Goal: Transaction & Acquisition: Book appointment/travel/reservation

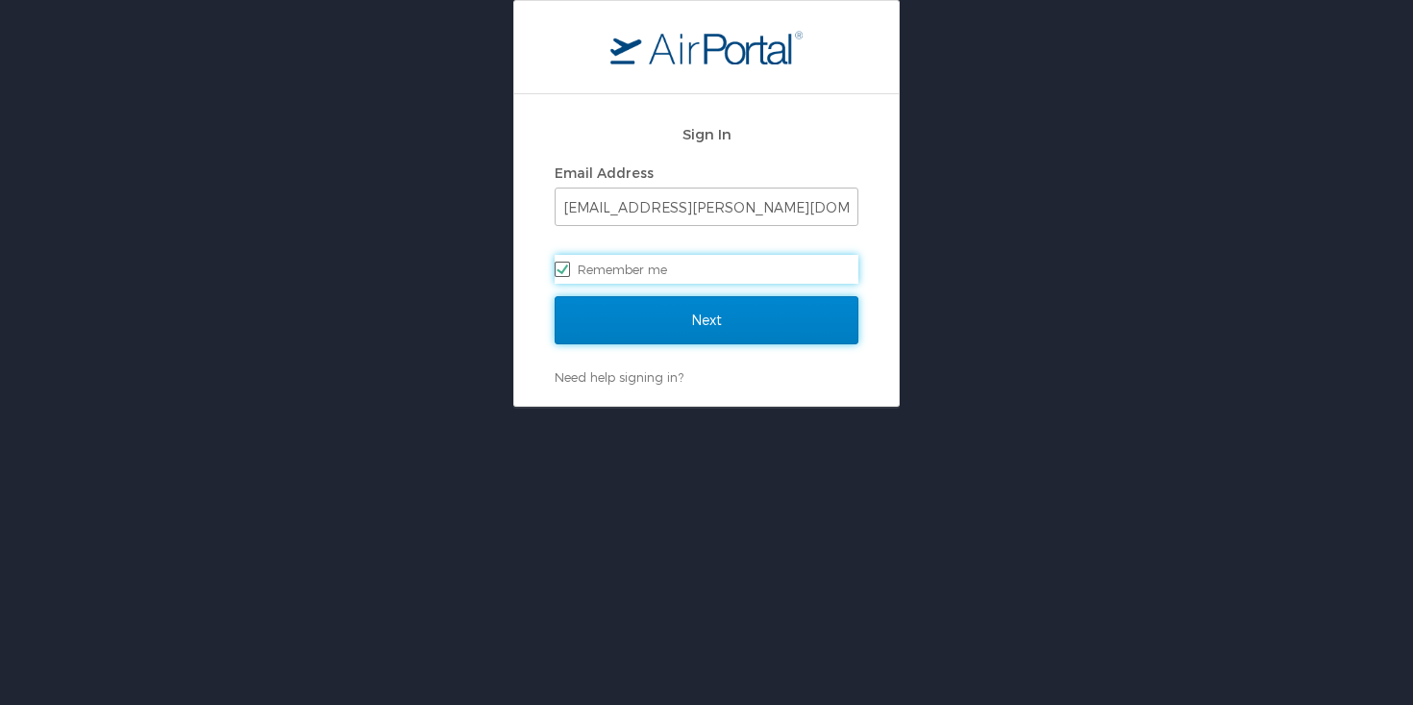
click at [658, 330] on input "Next" at bounding box center [707, 320] width 304 height 48
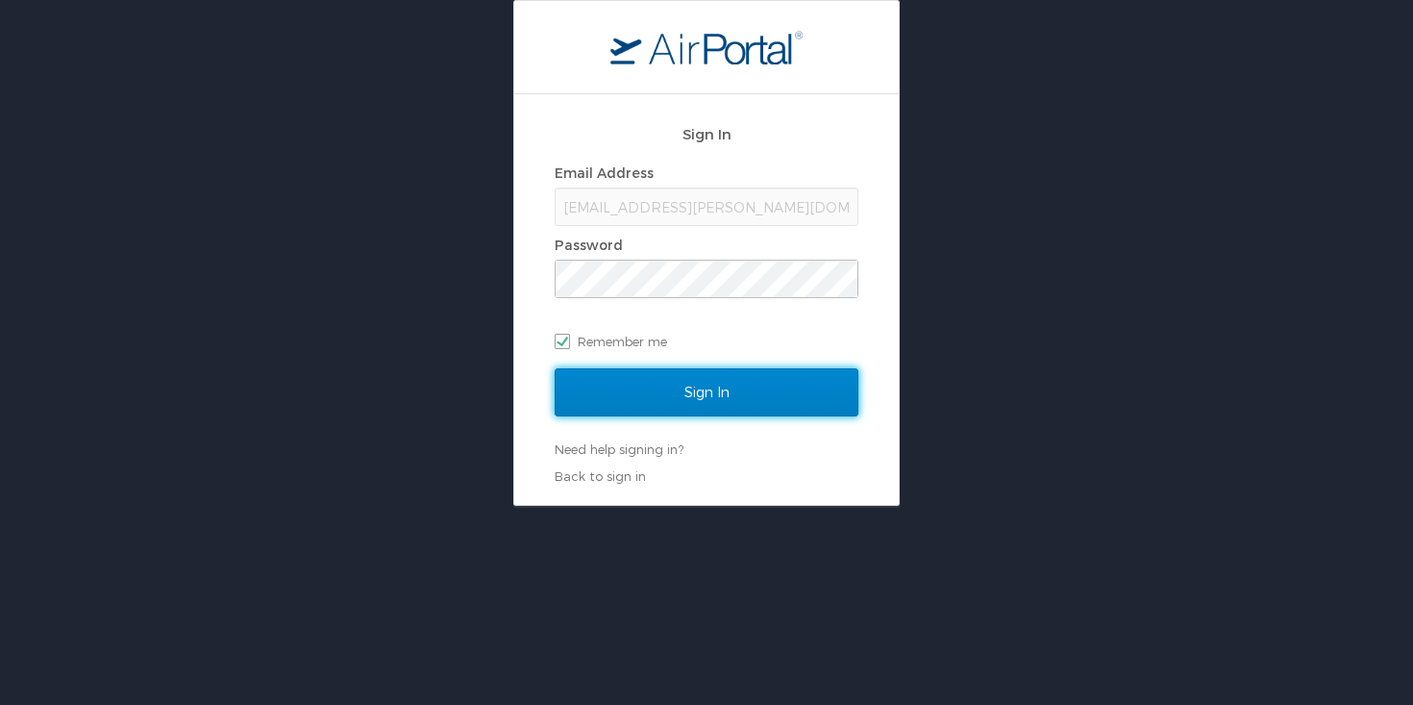
click at [659, 410] on input "Sign In" at bounding box center [707, 392] width 304 height 48
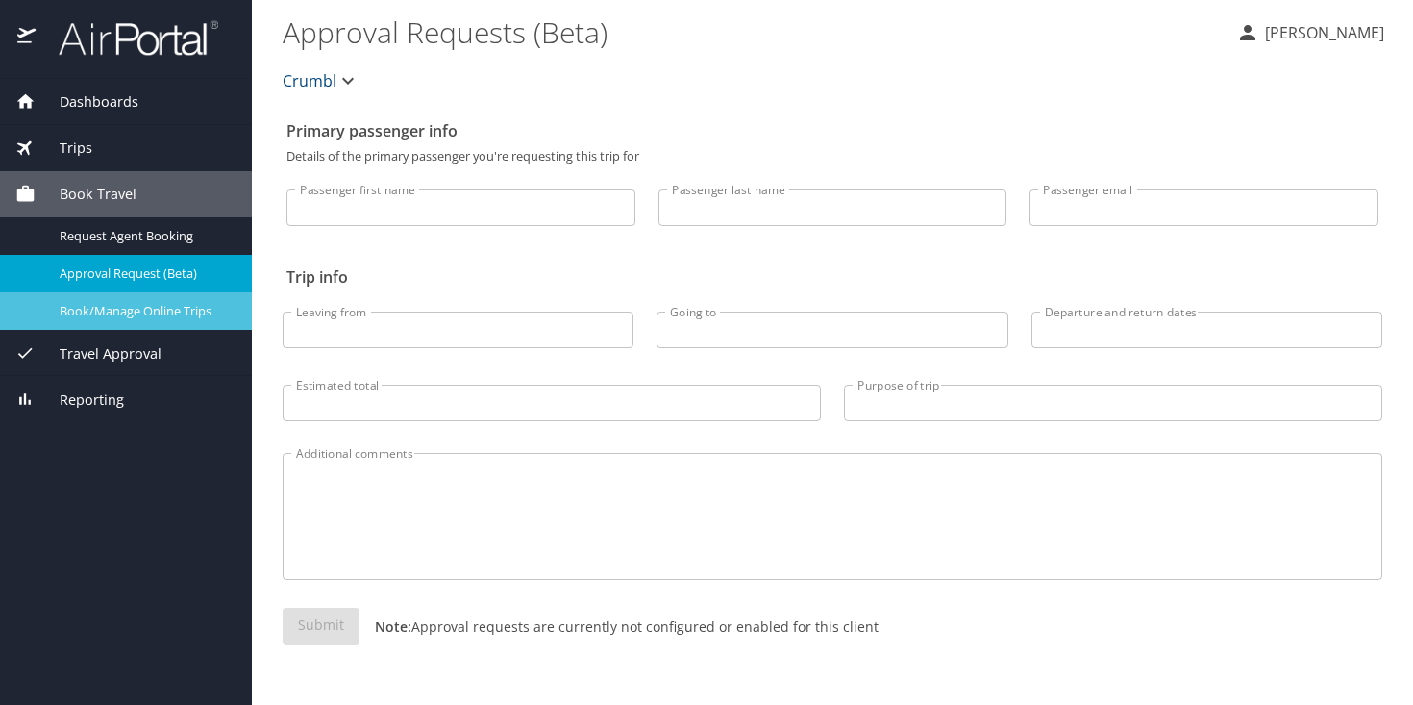
click at [168, 316] on span "Book/Manage Online Trips" at bounding box center [144, 311] width 169 height 18
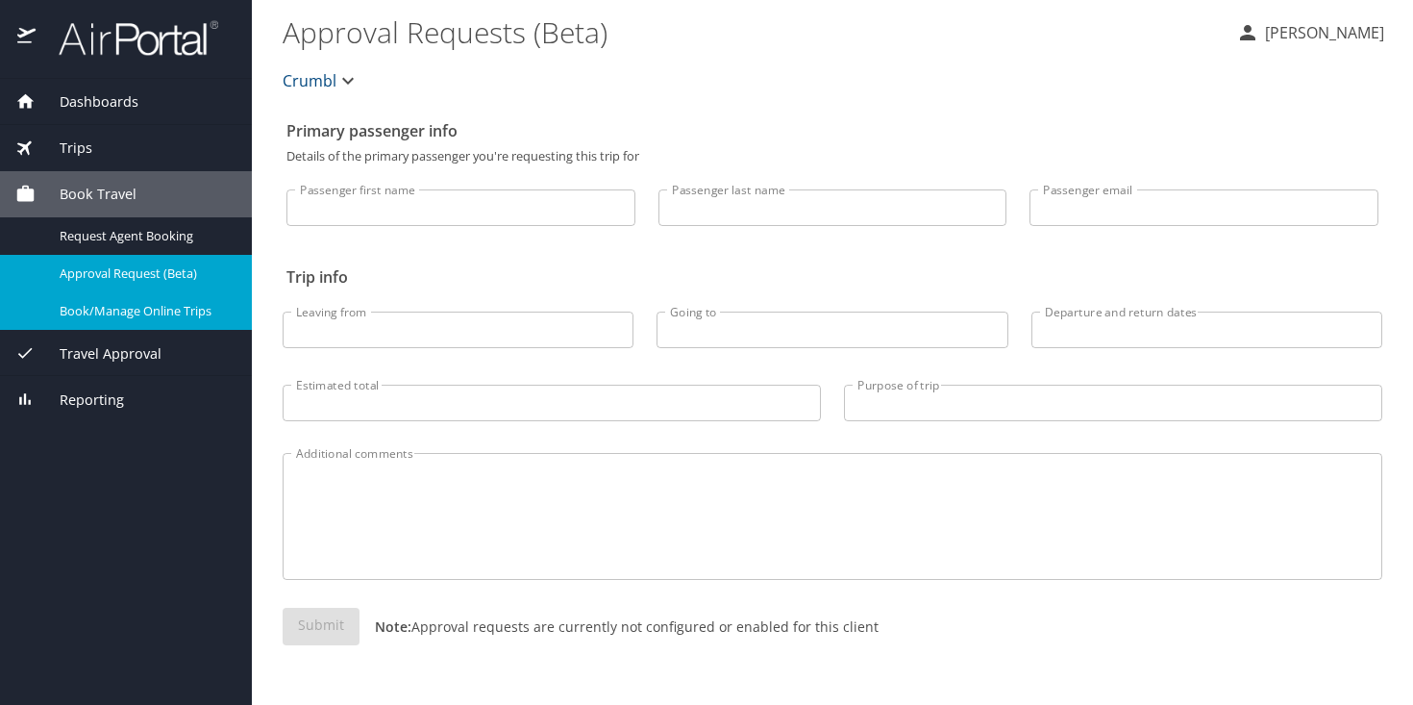
click at [136, 440] on div "Dashboards My Travel Dashboard Trips Current / Future Trips Past Trips Trips Mi…" at bounding box center [126, 392] width 252 height 626
click at [98, 473] on div "Dashboards My Travel Dashboard Trips Current / Future Trips Past Trips Trips Mi…" at bounding box center [126, 392] width 252 height 626
click at [124, 145] on div "Trips" at bounding box center [125, 147] width 221 height 21
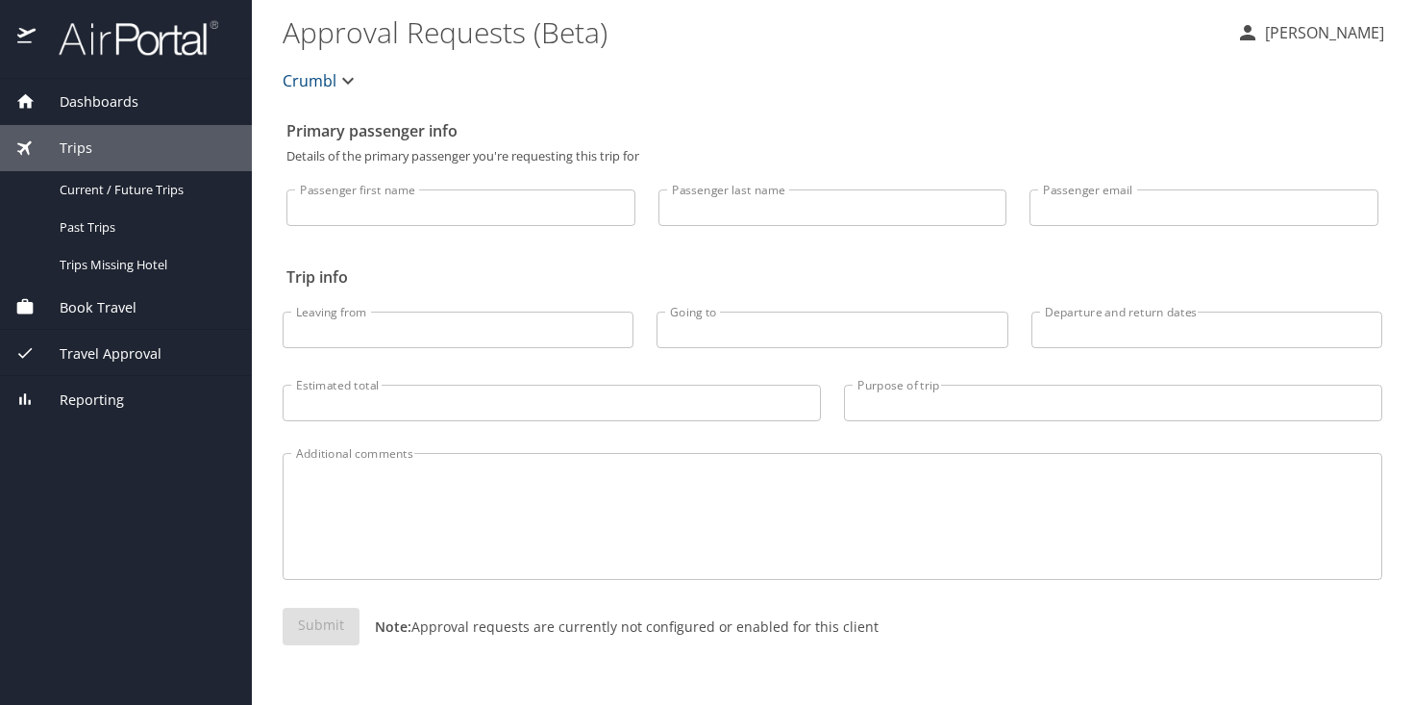
click at [107, 311] on span "Book Travel" at bounding box center [86, 307] width 101 height 21
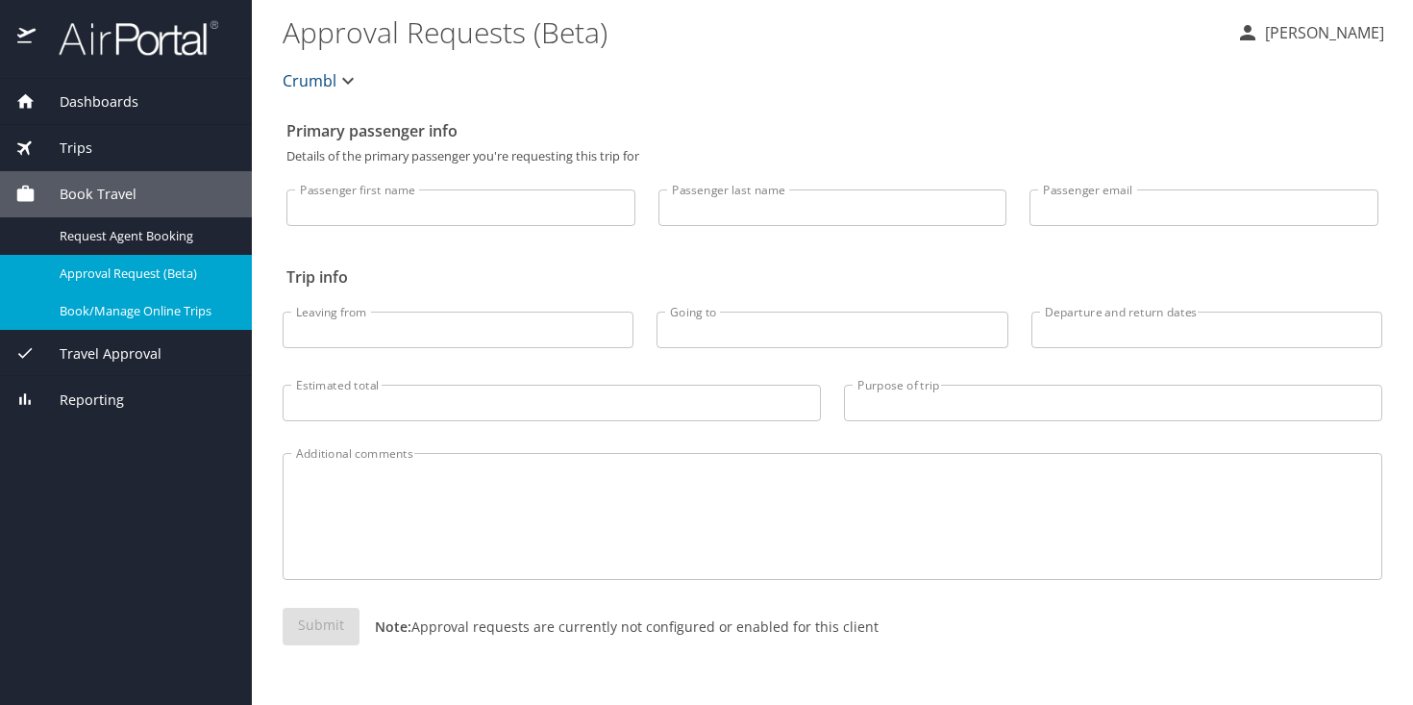
click at [134, 211] on div "Book Travel" at bounding box center [126, 194] width 252 height 46
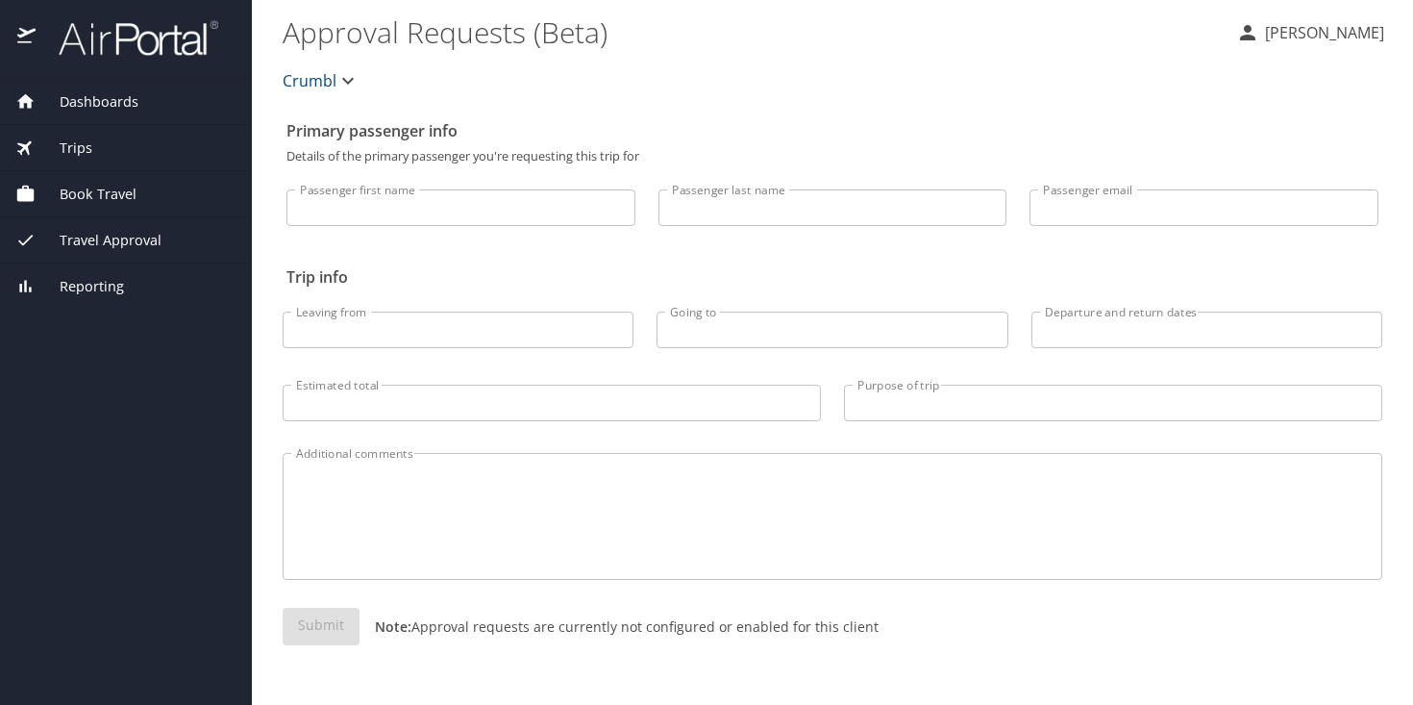
click at [118, 195] on span "Book Travel" at bounding box center [86, 194] width 101 height 21
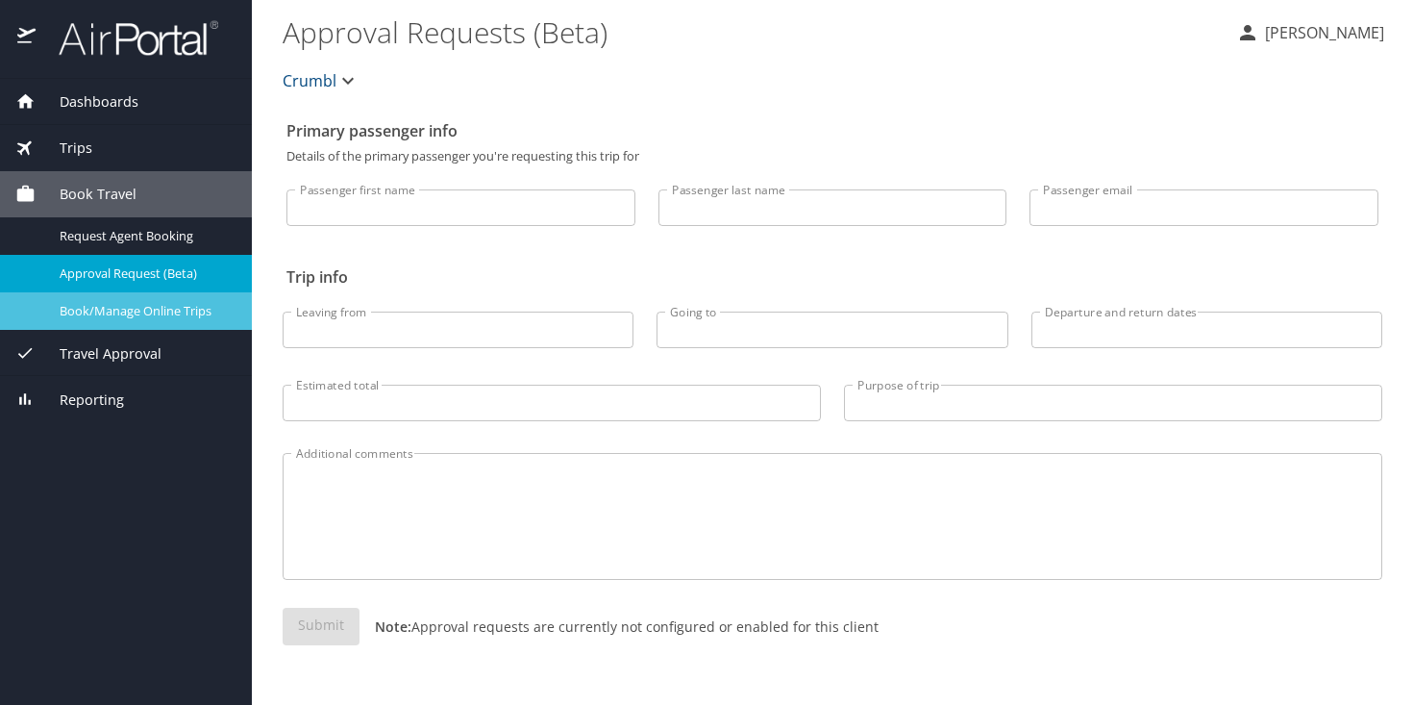
click at [127, 314] on span "Book/Manage Online Trips" at bounding box center [144, 311] width 169 height 18
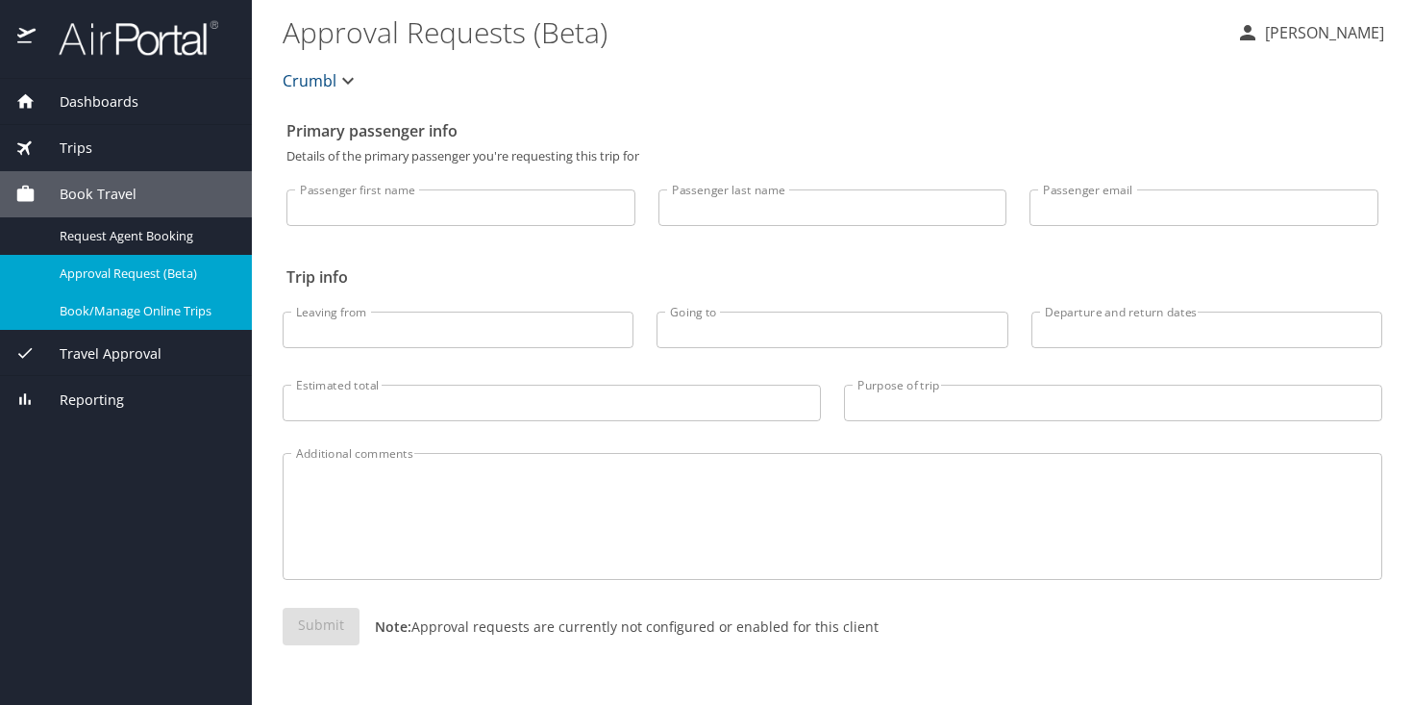
click at [111, 185] on span "Book Travel" at bounding box center [86, 194] width 101 height 21
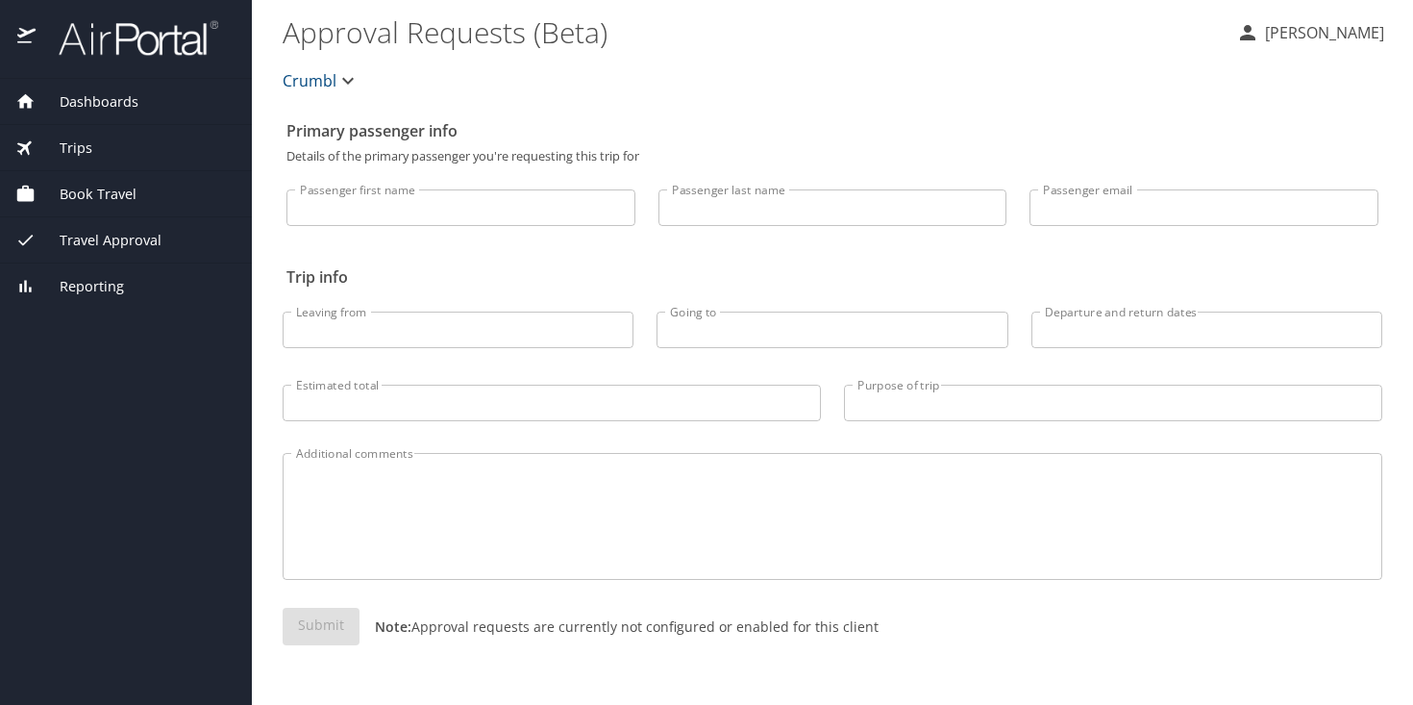
click at [110, 200] on span "Book Travel" at bounding box center [86, 194] width 101 height 21
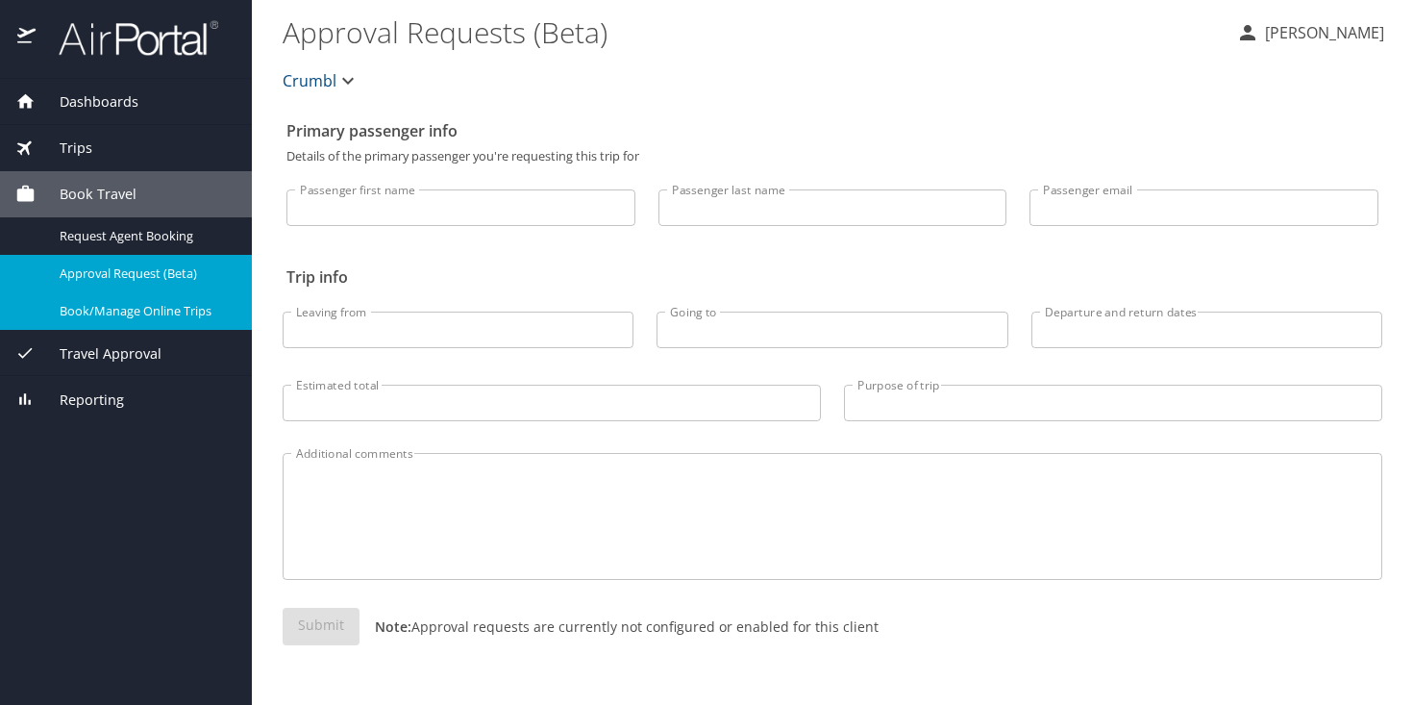
click at [136, 326] on link "Book/Manage Online Trips" at bounding box center [126, 310] width 252 height 37
click at [103, 187] on span "Book Travel" at bounding box center [86, 194] width 101 height 21
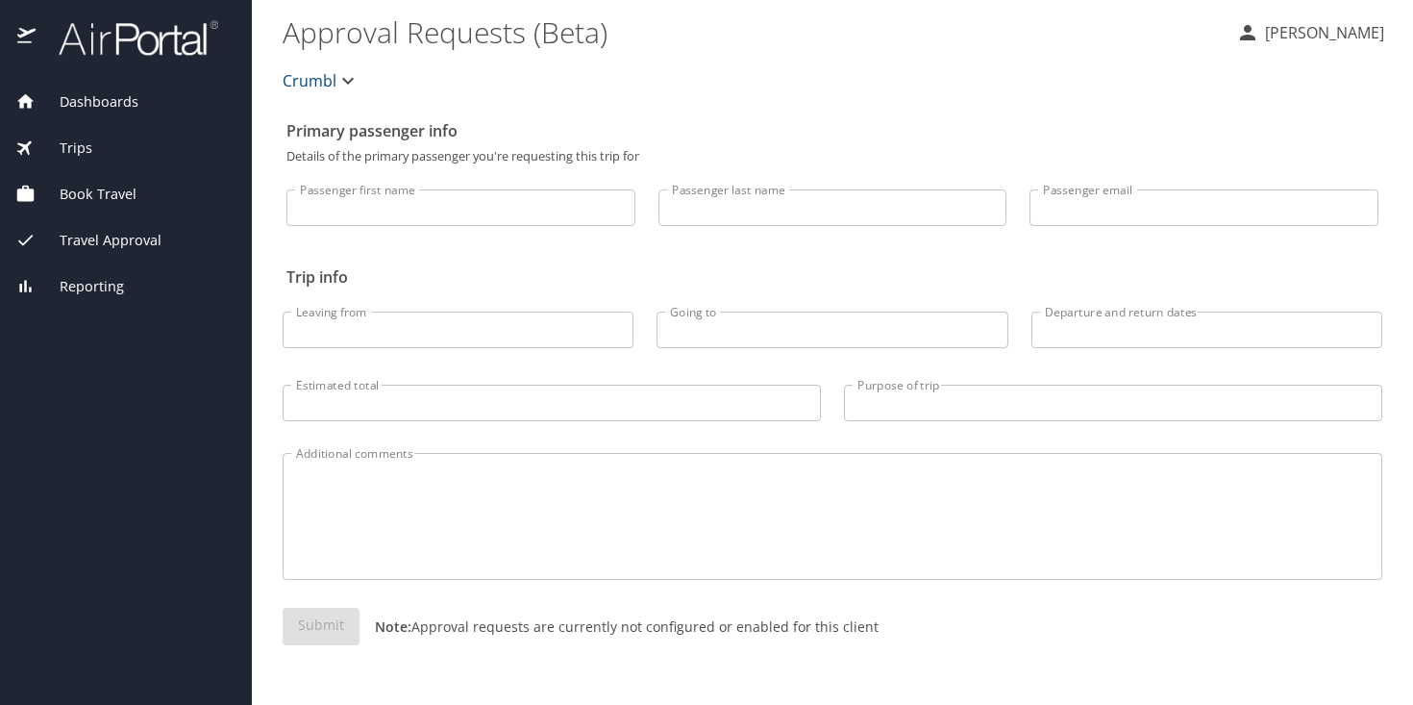
click at [103, 187] on span "Book Travel" at bounding box center [86, 194] width 101 height 21
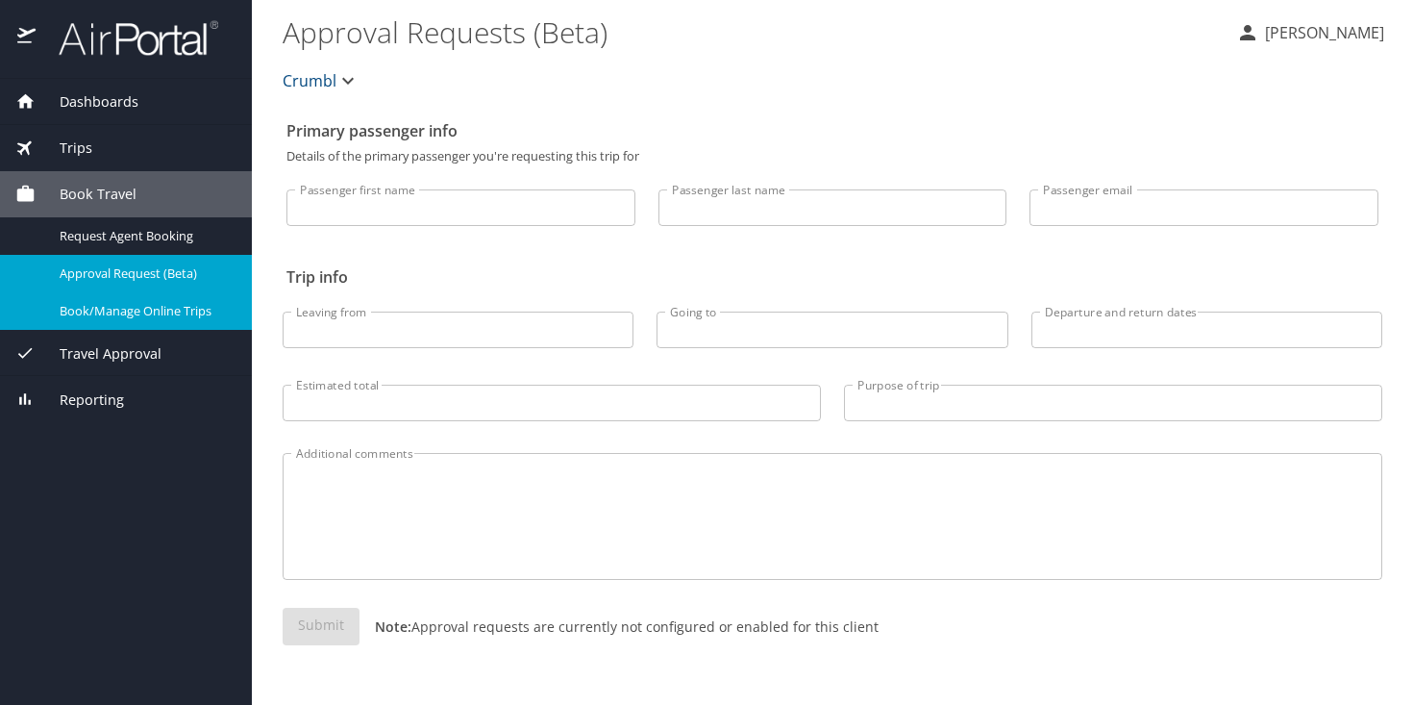
click at [90, 149] on span "Trips" at bounding box center [64, 147] width 57 height 21
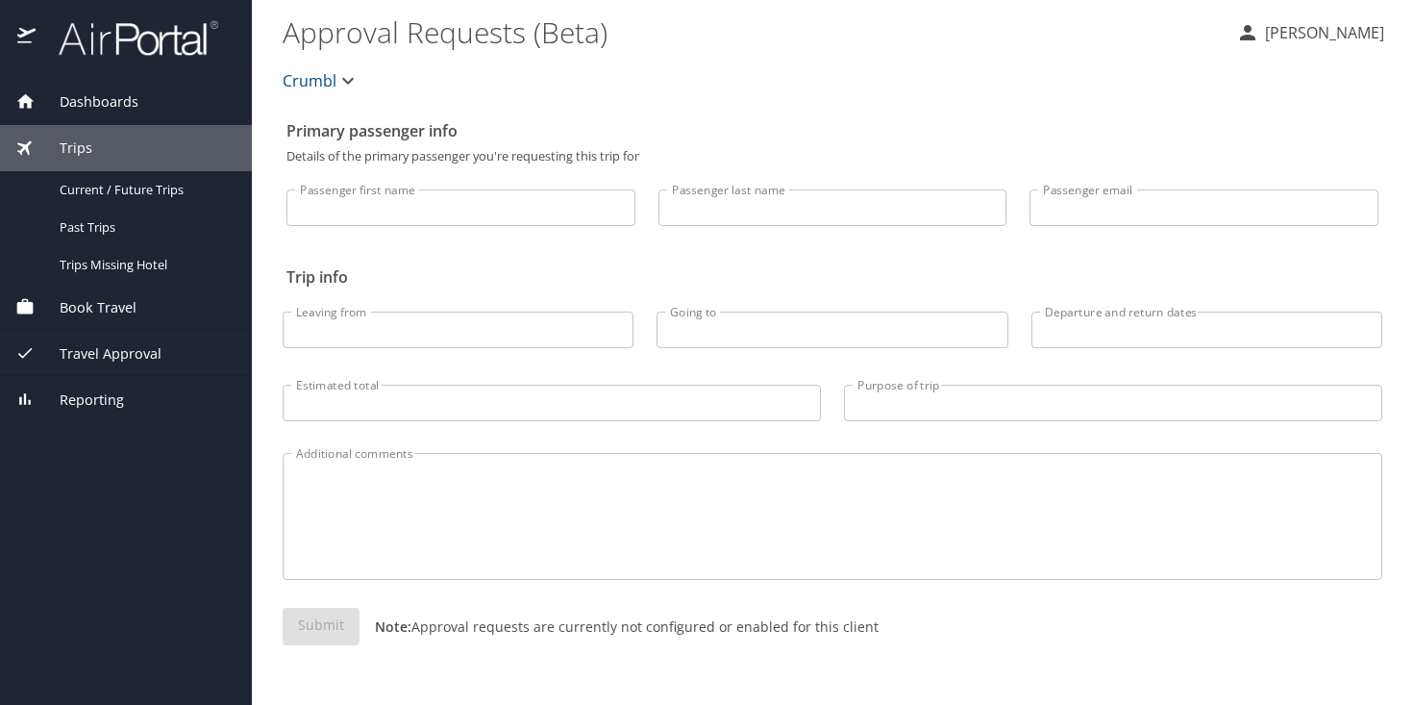
click at [140, 297] on div "Book Travel" at bounding box center [125, 307] width 221 height 21
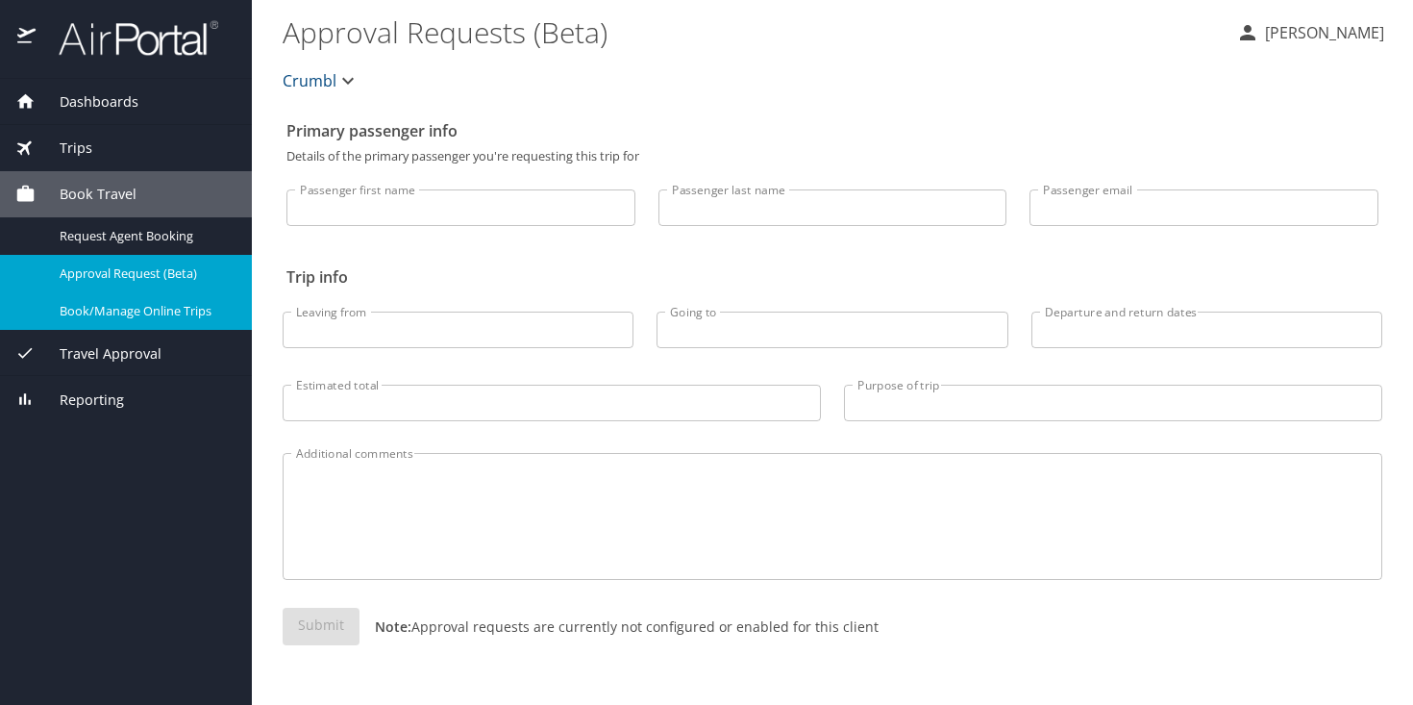
click at [139, 317] on span "Book/Manage Online Trips" at bounding box center [144, 311] width 169 height 18
